Goal: Transaction & Acquisition: Purchase product/service

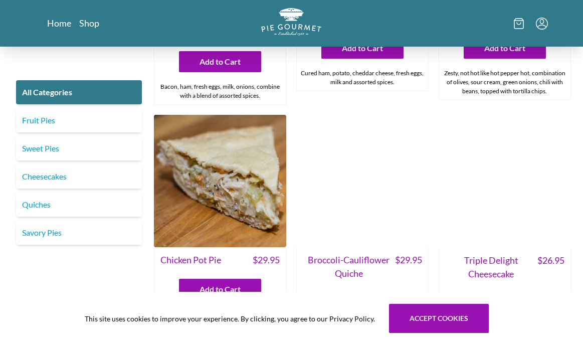
scroll to position [1185, 0]
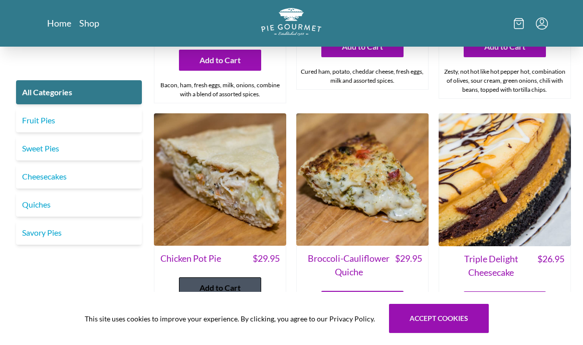
click at [220, 282] on span "Add to Cart" at bounding box center [219, 288] width 41 height 12
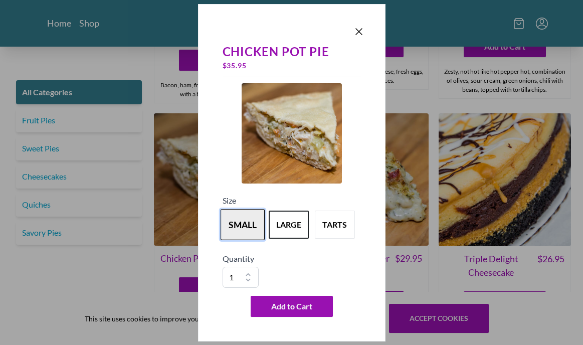
click at [246, 219] on button "small" at bounding box center [242, 224] width 44 height 31
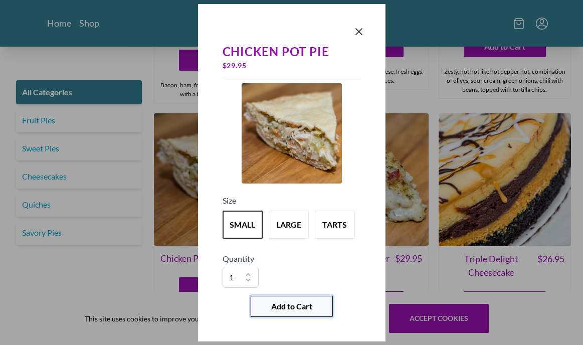
click at [299, 309] on span "Add to Cart" at bounding box center [291, 306] width 41 height 12
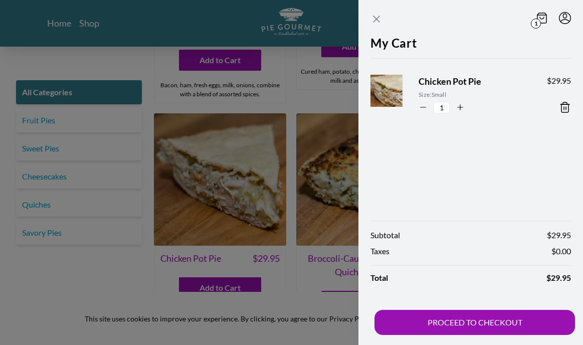
click at [374, 18] on icon "Close panel" at bounding box center [376, 19] width 12 height 12
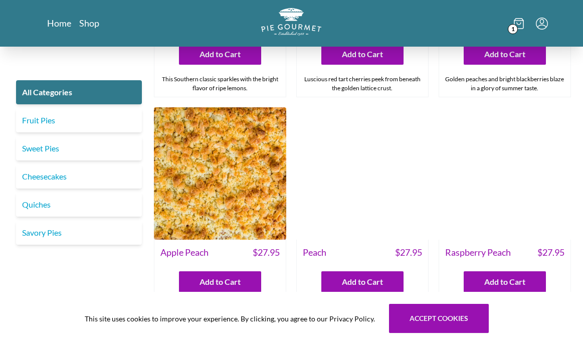
scroll to position [2372, 0]
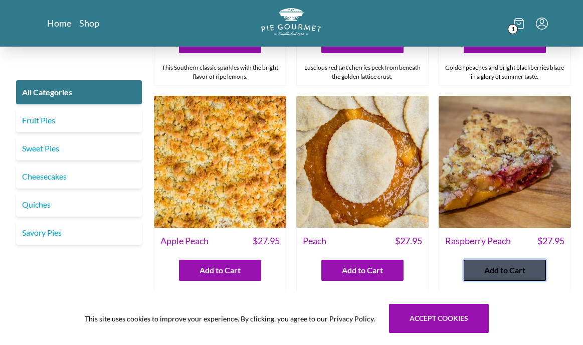
click at [508, 264] on span "Add to Cart" at bounding box center [504, 270] width 41 height 12
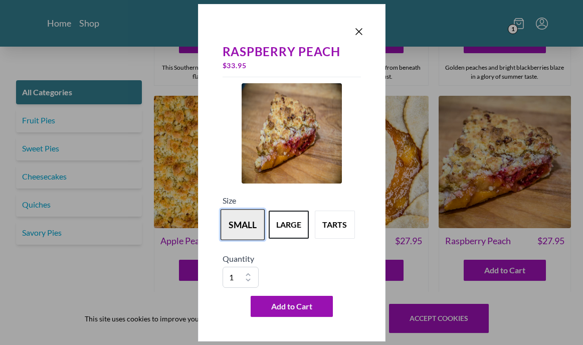
click at [238, 219] on button "small" at bounding box center [242, 224] width 44 height 31
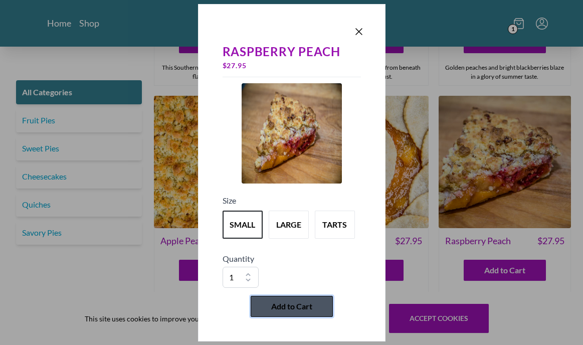
click at [283, 303] on span "Add to Cart" at bounding box center [291, 306] width 41 height 12
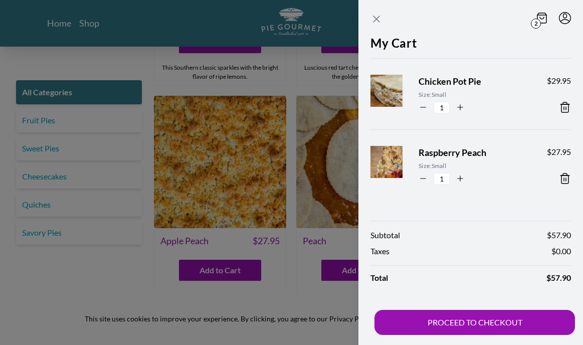
click at [379, 15] on icon "Close panel" at bounding box center [376, 19] width 12 height 12
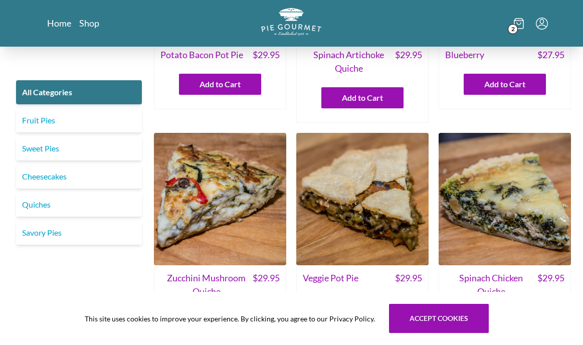
scroll to position [0, 0]
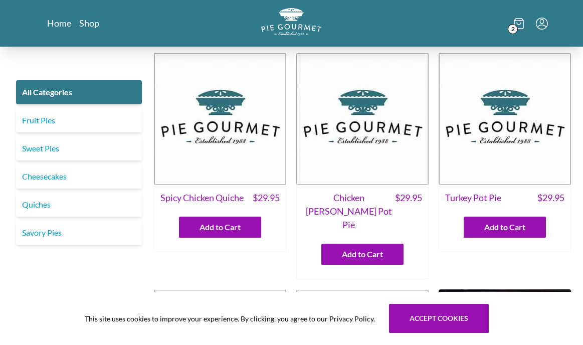
click at [518, 23] on icon at bounding box center [518, 23] width 10 height 11
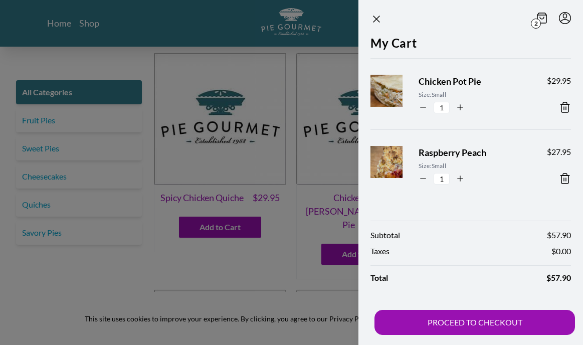
click at [423, 109] on icon "button" at bounding box center [422, 107] width 9 height 9
type input "0"
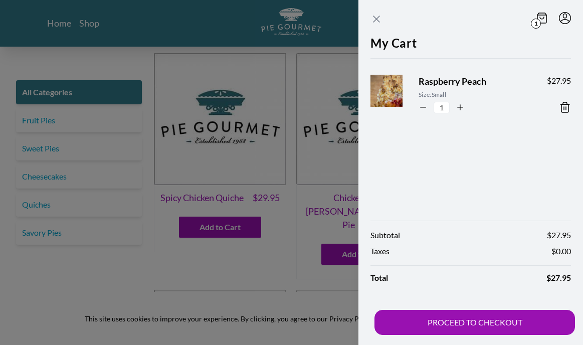
click at [374, 17] on icon "Close panel" at bounding box center [376, 19] width 6 height 6
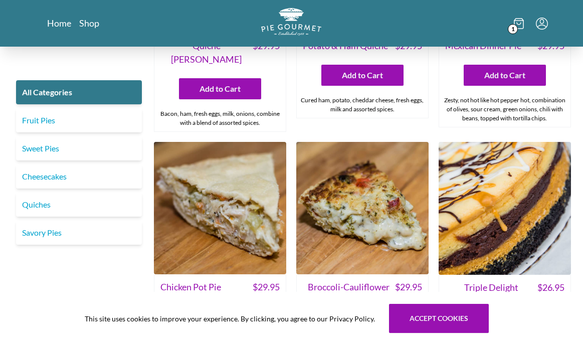
scroll to position [1163, 0]
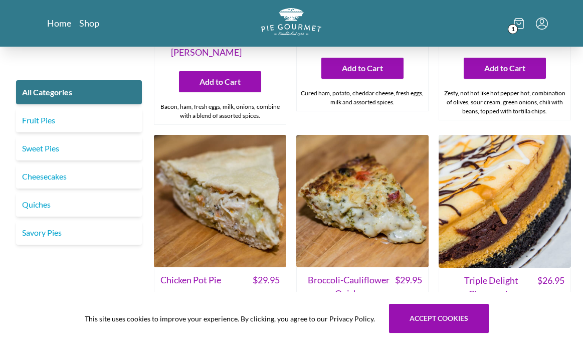
click at [205, 303] on span "Add to Cart" at bounding box center [219, 309] width 41 height 12
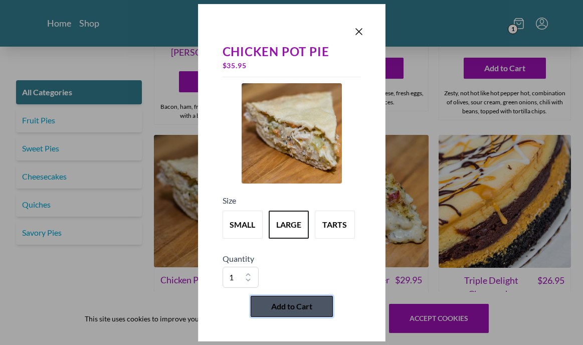
click at [286, 313] on button "Add to Cart" at bounding box center [291, 306] width 82 height 21
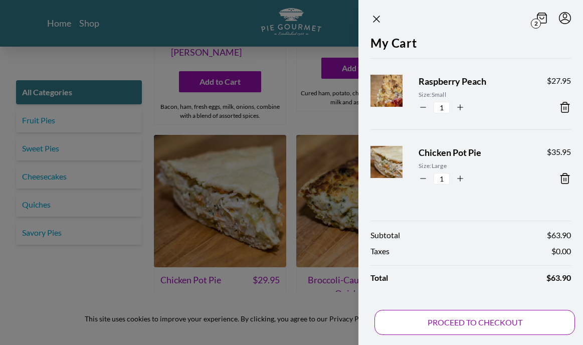
click at [470, 325] on button "PROCEED TO CHECKOUT" at bounding box center [474, 322] width 200 height 25
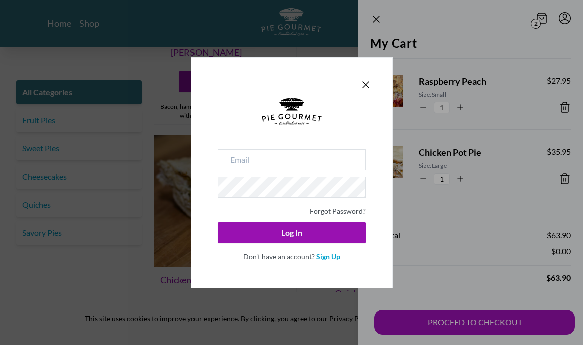
click at [325, 256] on link "Sign Up" at bounding box center [328, 256] width 24 height 9
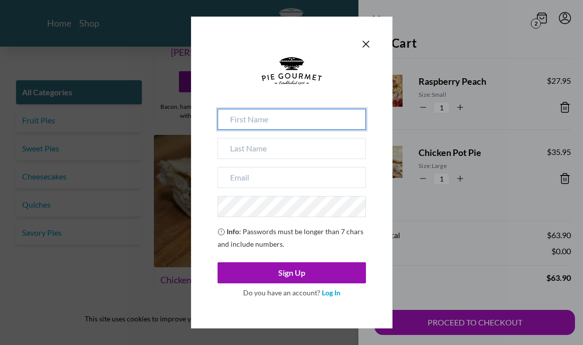
click at [268, 123] on input at bounding box center [291, 119] width 148 height 21
type input "[PERSON_NAME]"
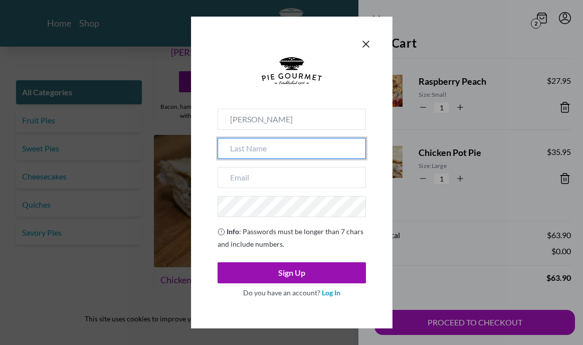
type input "Pfingstag"
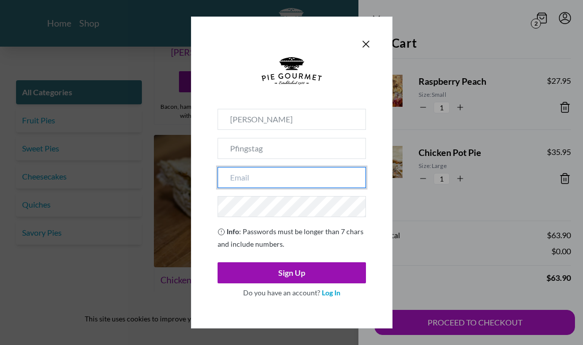
type input "[EMAIL_ADDRESS][DOMAIN_NAME]"
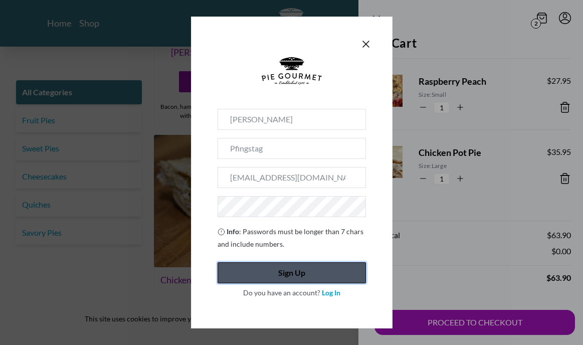
click at [293, 269] on button "Sign Up" at bounding box center [291, 272] width 148 height 21
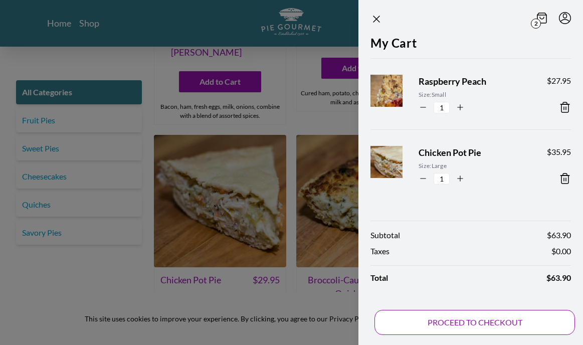
click at [469, 317] on button "PROCEED TO CHECKOUT" at bounding box center [474, 322] width 200 height 25
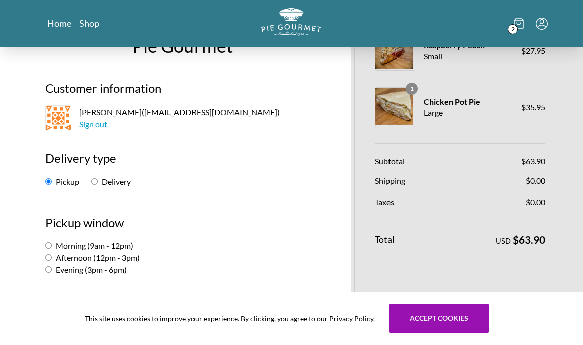
scroll to position [43, 0]
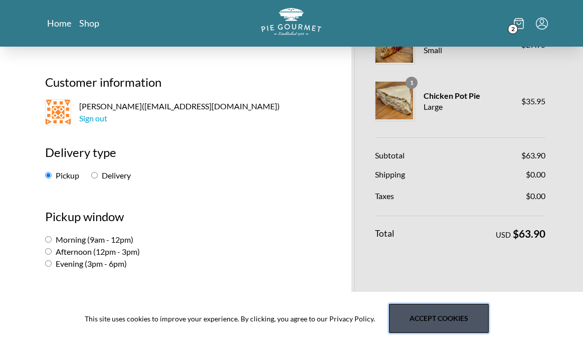
click at [449, 314] on button "Accept cookies" at bounding box center [439, 318] width 100 height 29
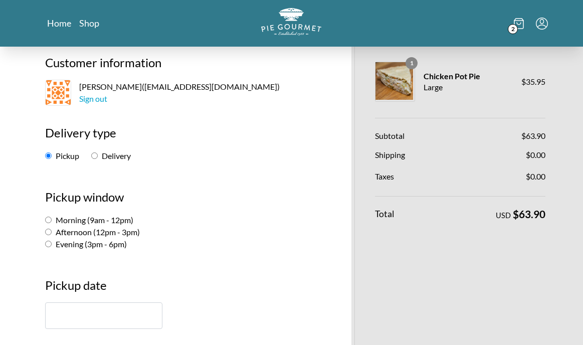
scroll to position [63, 0]
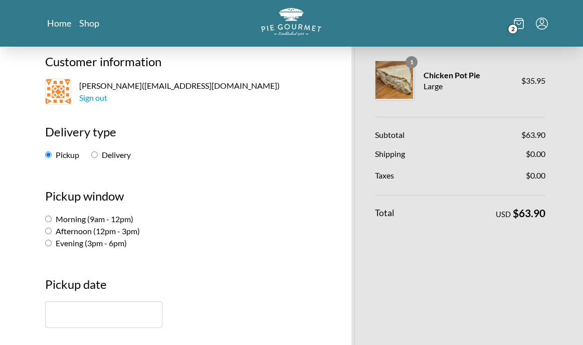
click at [94, 154] on input "Delivery" at bounding box center [94, 154] width 7 height 7
radio input "true"
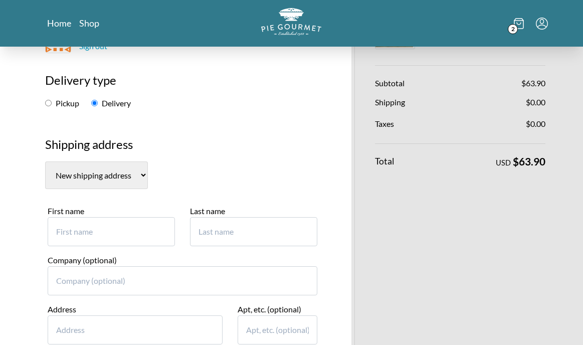
scroll to position [132, 0]
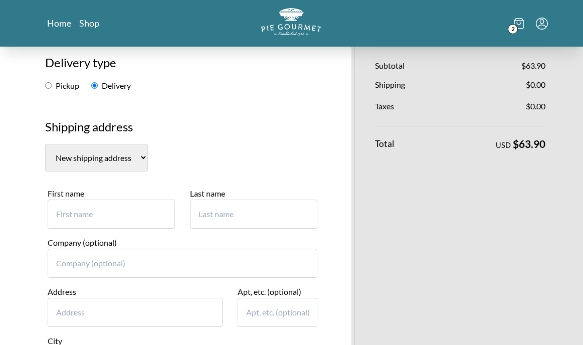
click at [79, 210] on input "First name" at bounding box center [111, 213] width 127 height 29
type input "[PERSON_NAME]"
click at [196, 206] on input "Last name" at bounding box center [253, 213] width 127 height 29
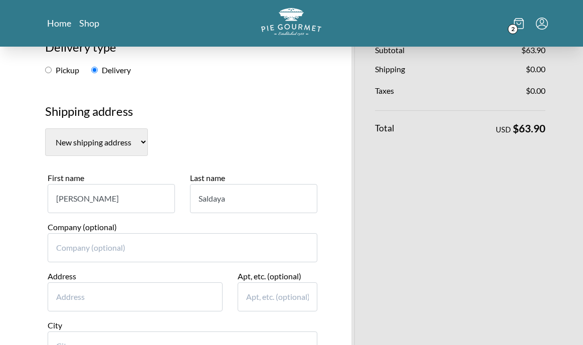
scroll to position [155, 0]
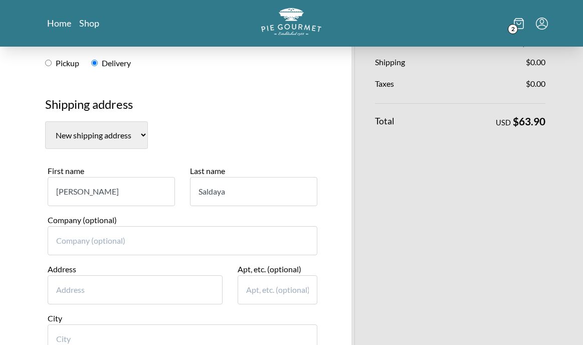
type input "Saldaya"
click at [71, 288] on input "Address" at bounding box center [135, 289] width 175 height 29
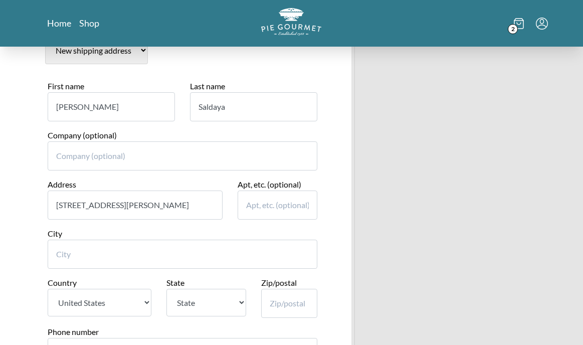
scroll to position [239, 0]
type input "[STREET_ADDRESS][PERSON_NAME]"
click at [58, 256] on input "City" at bounding box center [183, 254] width 270 height 29
type input "[GEOGRAPHIC_DATA]"
click at [143, 301] on select "[GEOGRAPHIC_DATA]" at bounding box center [100, 303] width 104 height 28
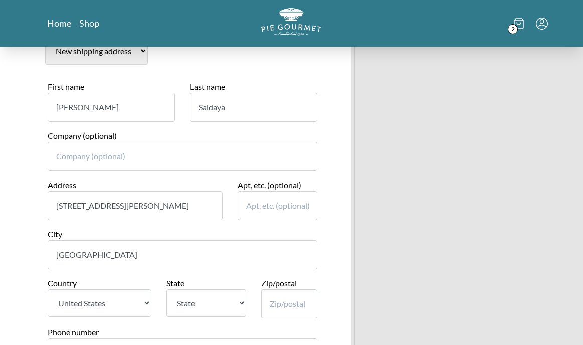
click at [234, 304] on select "State [US_STATE] [US_STATE] [US_STATE] [US_STATE] [US_STATE] [US_STATE] [US_STA…" at bounding box center [206, 303] width 80 height 28
select select "NC"
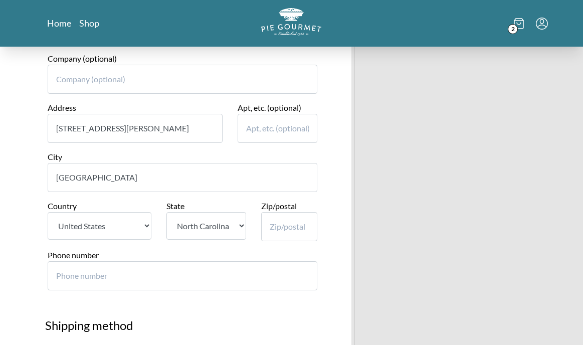
scroll to position [318, 0]
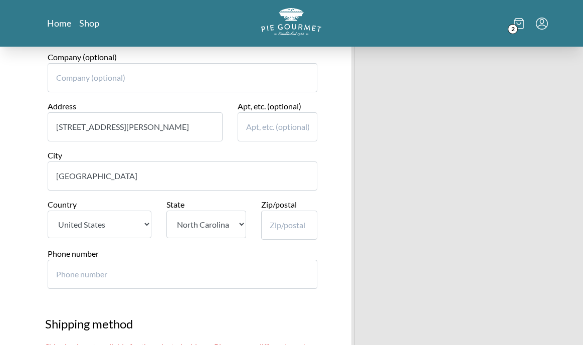
click at [278, 224] on input "Zip/postal" at bounding box center [289, 224] width 56 height 29
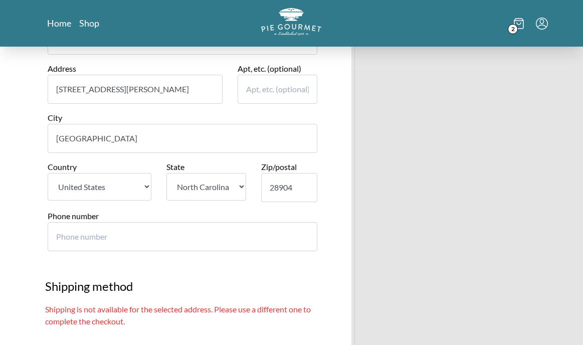
scroll to position [370, 0]
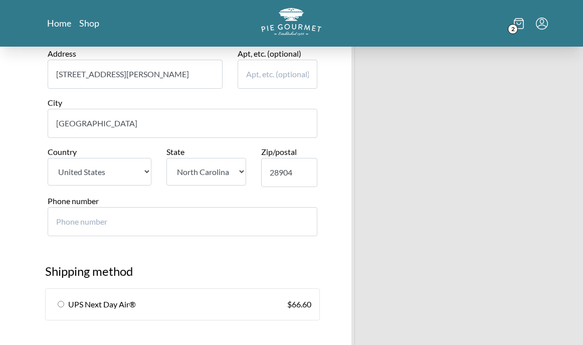
type input "28904"
click at [54, 223] on input "Phone number" at bounding box center [183, 221] width 270 height 29
click at [57, 221] on input "Phone number" at bounding box center [183, 221] width 270 height 29
type input "1"
click at [93, 223] on input "Phone number" at bounding box center [183, 221] width 270 height 29
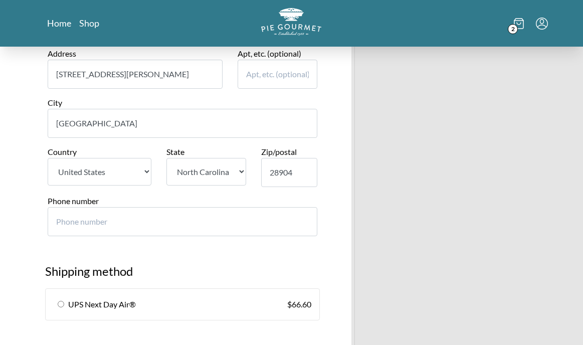
click at [64, 223] on input "Phone number" at bounding box center [183, 221] width 270 height 29
click at [87, 223] on input "Phone number" at bounding box center [183, 221] width 270 height 29
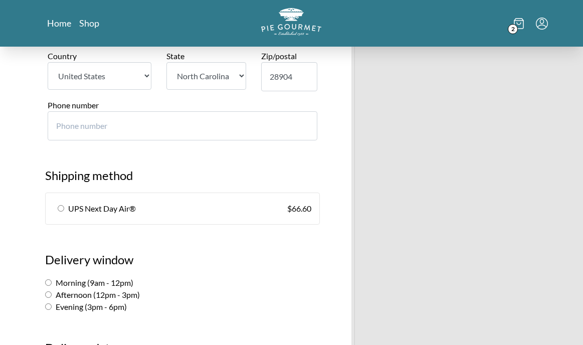
scroll to position [467, 0]
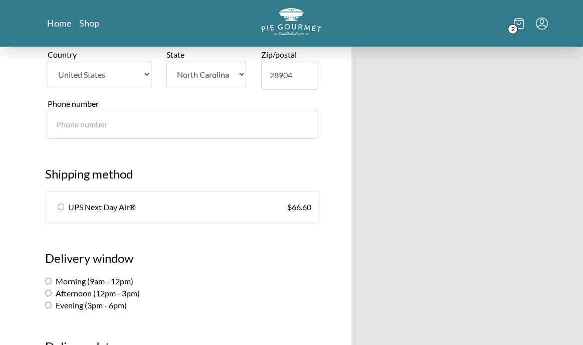
click at [61, 206] on input "radio" at bounding box center [61, 206] width 7 height 7
radio input "true"
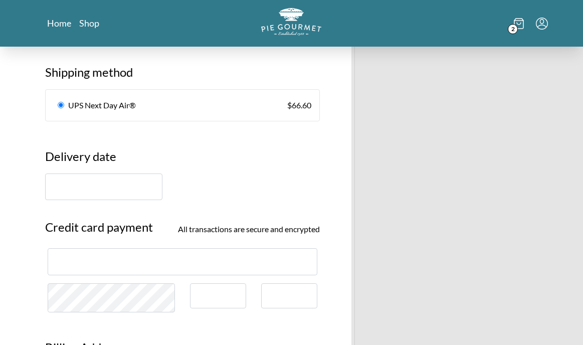
scroll to position [570, 0]
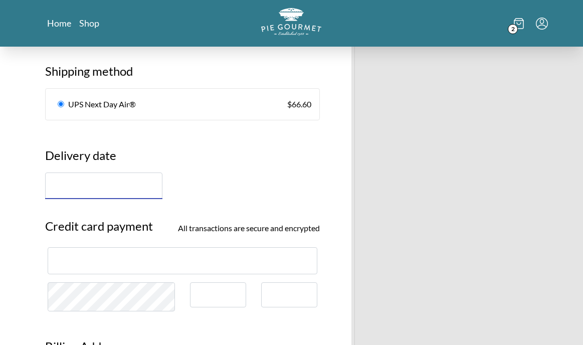
click at [70, 188] on input "text" at bounding box center [103, 185] width 117 height 27
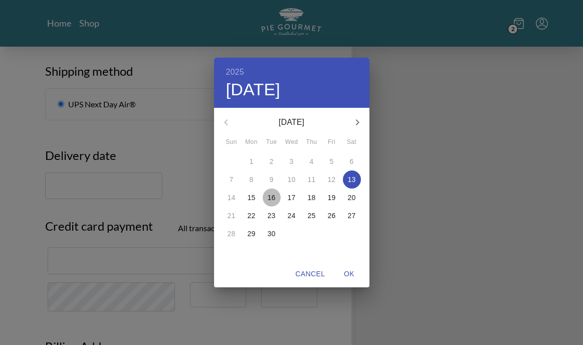
click at [273, 198] on p "16" at bounding box center [272, 197] width 8 height 10
click at [345, 273] on span "OK" at bounding box center [349, 274] width 24 height 13
type input "[DATE]"
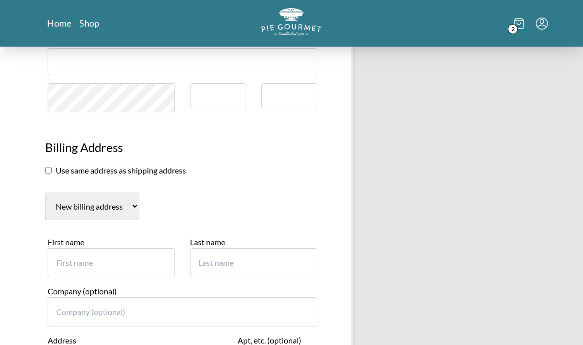
scroll to position [771, 0]
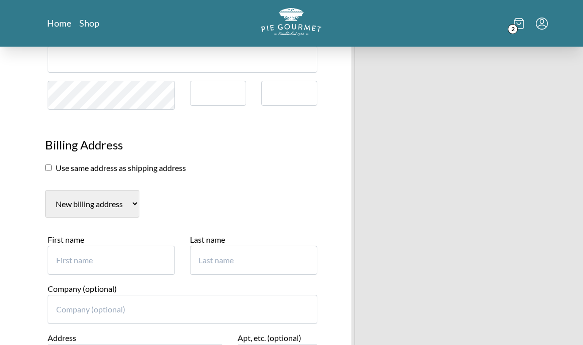
click at [47, 167] on input "checkbox" at bounding box center [48, 167] width 7 height 7
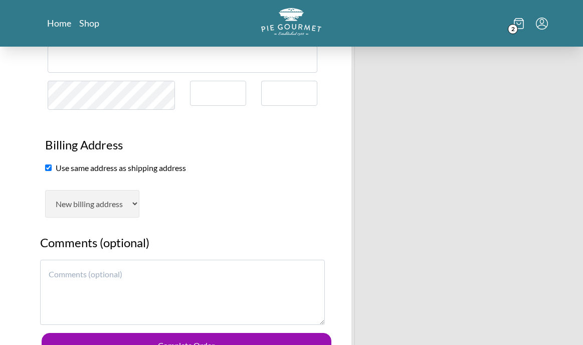
click at [47, 167] on input "checkbox" at bounding box center [48, 167] width 7 height 7
checkbox input "false"
select select "AL"
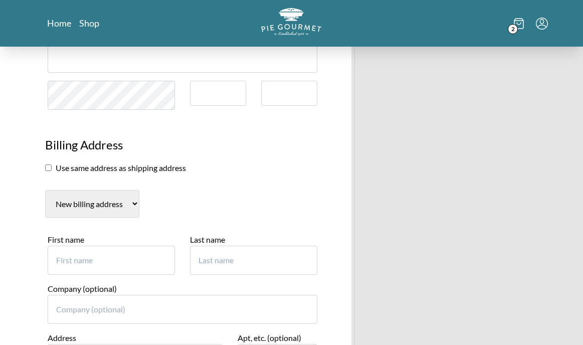
click at [135, 199] on select "New billing address" at bounding box center [92, 204] width 94 height 28
click at [67, 262] on input "First name" at bounding box center [111, 259] width 127 height 29
type input "[PERSON_NAME]"
type input "Pfingstag"
type input "[STREET_ADDRESS]"
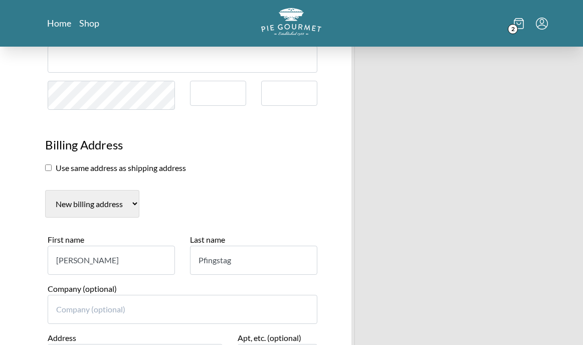
type input "[GEOGRAPHIC_DATA]"
select select "FL"
type input "32751"
type input "4073424653"
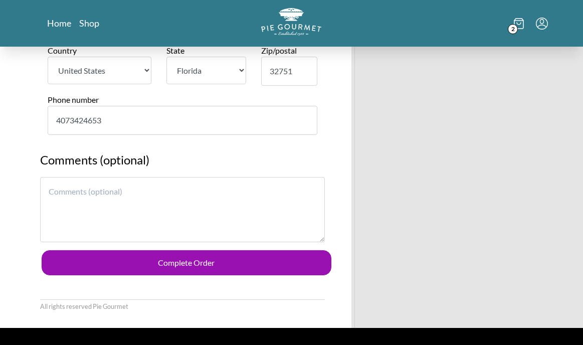
scroll to position [1159, 0]
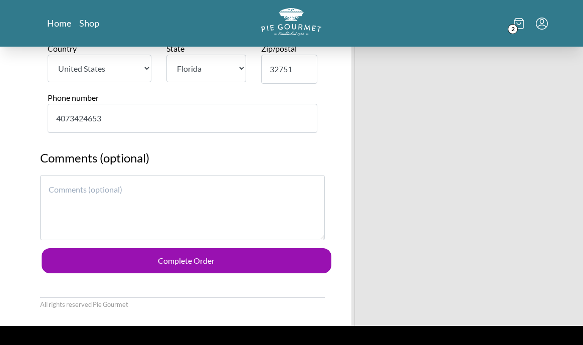
click at [48, 191] on textarea at bounding box center [182, 207] width 285 height 65
type textarea "Hoping that this meal fills your soul with peace."
drag, startPoint x: 212, startPoint y: 187, endPoint x: 85, endPoint y: 180, distance: 126.9
click at [86, 180] on textarea "Hoping that this meal fills your soul with peace." at bounding box center [182, 207] width 285 height 65
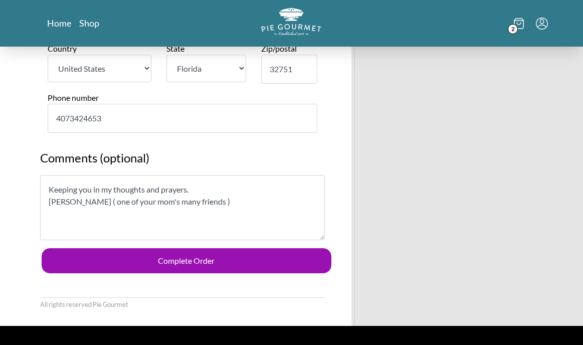
click at [190, 190] on textarea "Keeping you in my thoughts and prayers. [PERSON_NAME] ( one of your mom's many …" at bounding box center [182, 207] width 285 height 65
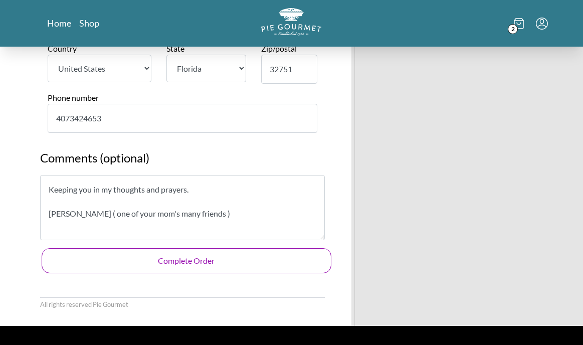
type textarea "Keeping you in my thoughts and prayers. [PERSON_NAME] ( one of your mom's many …"
click at [193, 259] on button "Complete Order" at bounding box center [187, 260] width 290 height 25
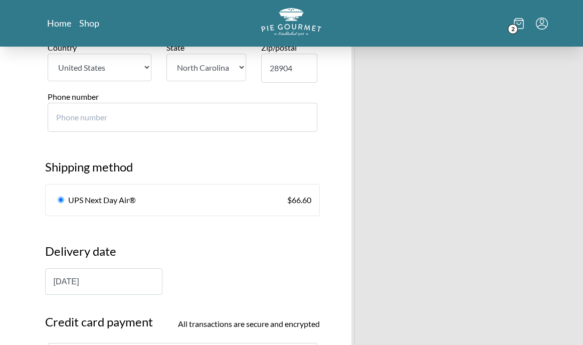
scroll to position [451, 0]
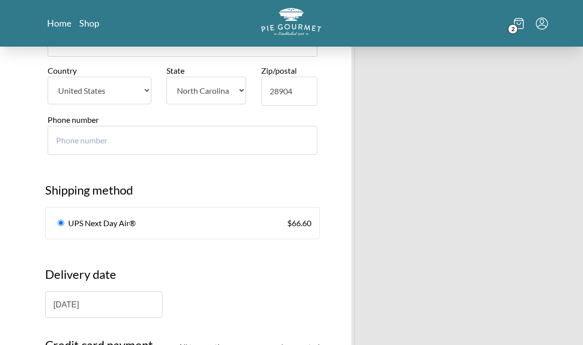
click at [56, 141] on input "Phone number" at bounding box center [183, 140] width 270 height 29
type input "-1"
click at [302, 141] on input "-1" at bounding box center [183, 140] width 270 height 29
type input "818"
click at [281, 177] on section "Shipping method UPS Next Day Air® $ 66.60" at bounding box center [183, 205] width 290 height 68
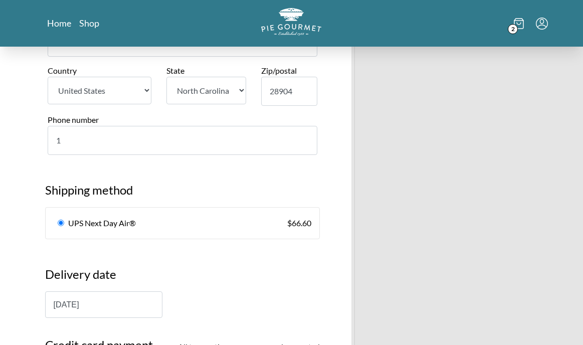
click at [305, 136] on input "1" at bounding box center [183, 140] width 270 height 29
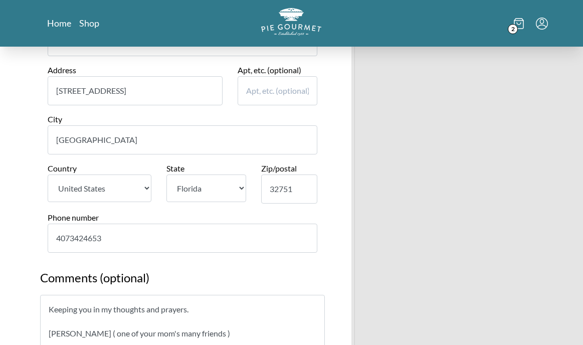
scroll to position [1250, 0]
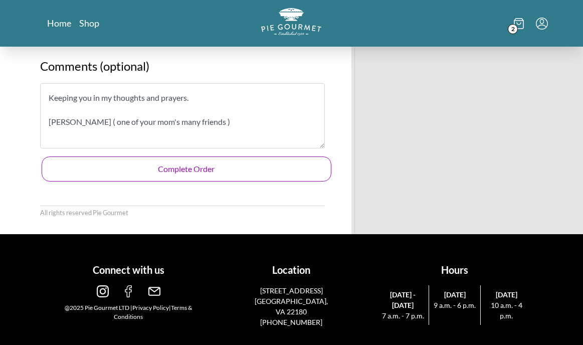
type input "18183834213"
click at [191, 168] on button "Complete Order" at bounding box center [187, 168] width 290 height 25
